Goal: Information Seeking & Learning: Find specific fact

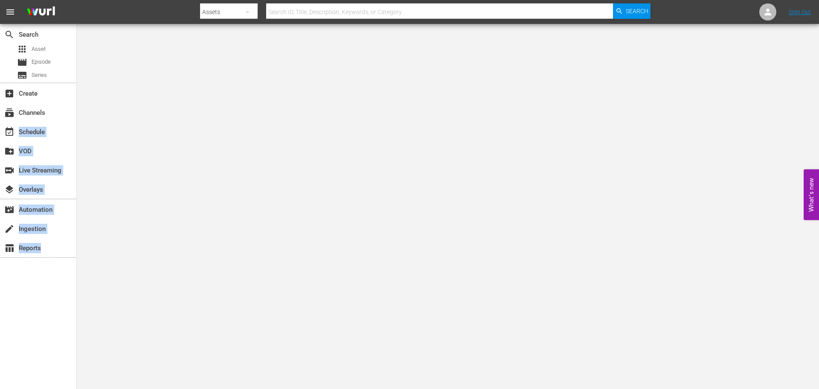
drag, startPoint x: 48, startPoint y: 134, endPoint x: 114, endPoint y: 129, distance: 65.5
click at [114, 129] on body "menu Search By Assets Search ID, Title, Description, Keywords, or Category Sear…" at bounding box center [409, 194] width 819 height 389
click at [280, 10] on input "text" at bounding box center [439, 12] width 347 height 20
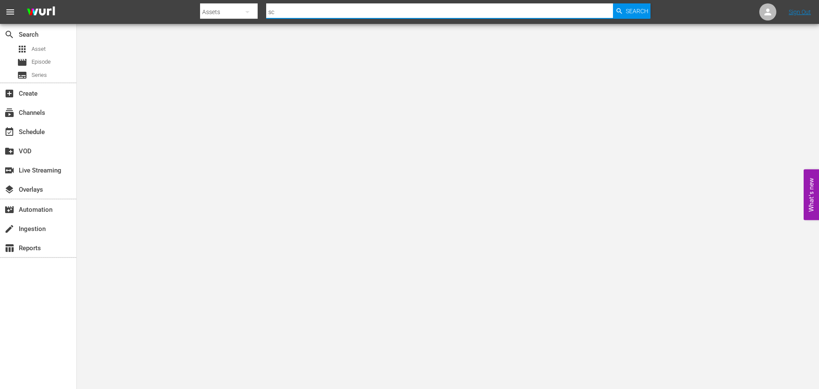
type input "s"
type input "r"
type input "foyl"
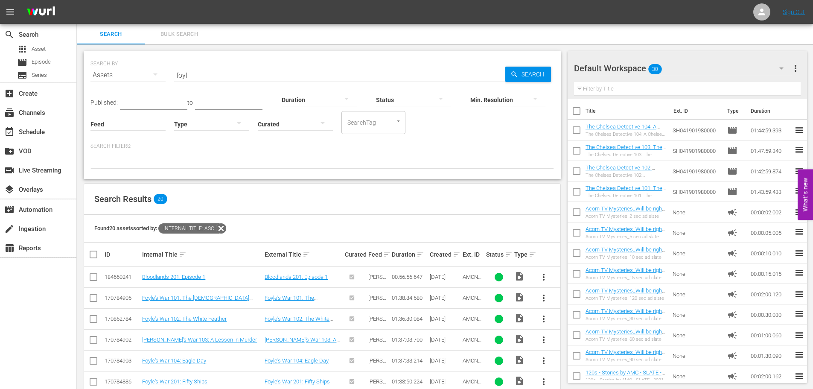
click at [205, 76] on input "foyl" at bounding box center [339, 75] width 331 height 20
type input "red king"
